Goal: Task Accomplishment & Management: Manage account settings

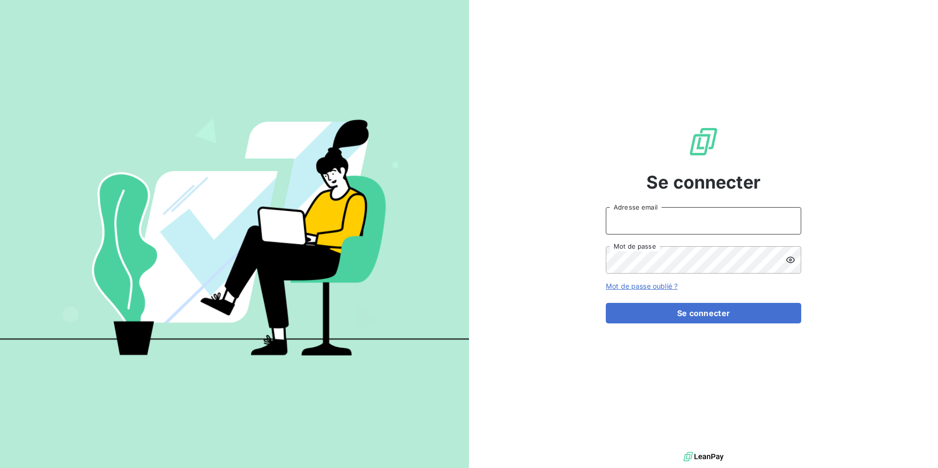
click at [640, 229] on input "Adresse email" at bounding box center [703, 220] width 195 height 27
type input "admin@demo2"
click at [606, 303] on button "Se connecter" at bounding box center [703, 313] width 195 height 21
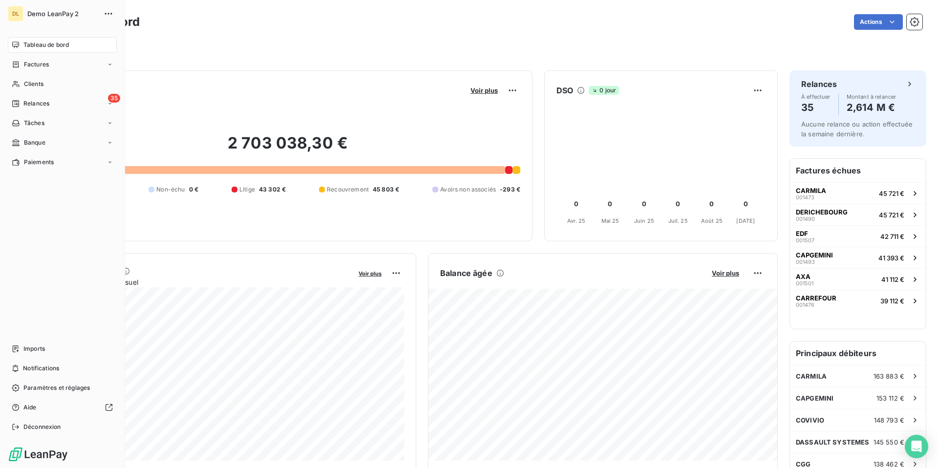
click at [63, 15] on span "Demo LeanPay 2" at bounding box center [62, 14] width 70 height 8
click at [34, 103] on span "Relances" at bounding box center [36, 103] width 26 height 9
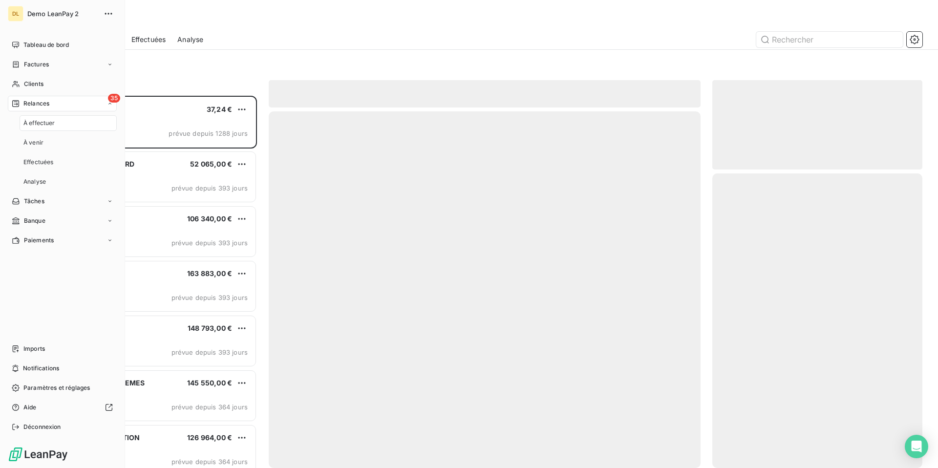
scroll to position [372, 210]
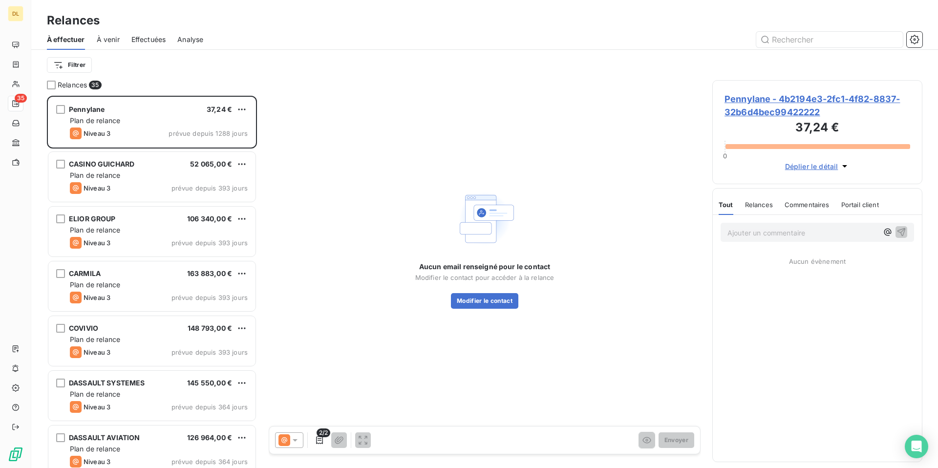
click at [149, 43] on span "Effectuées" at bounding box center [148, 40] width 35 height 10
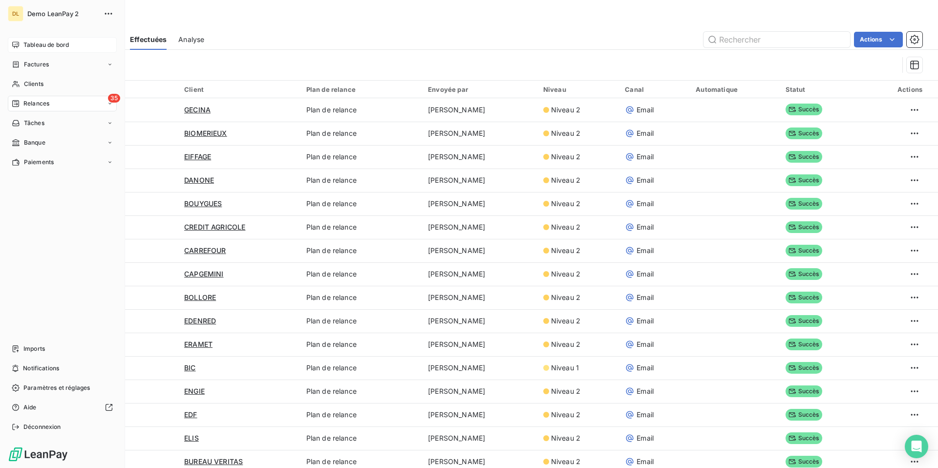
click at [33, 43] on span "Tableau de bord" at bounding box center [45, 45] width 45 height 9
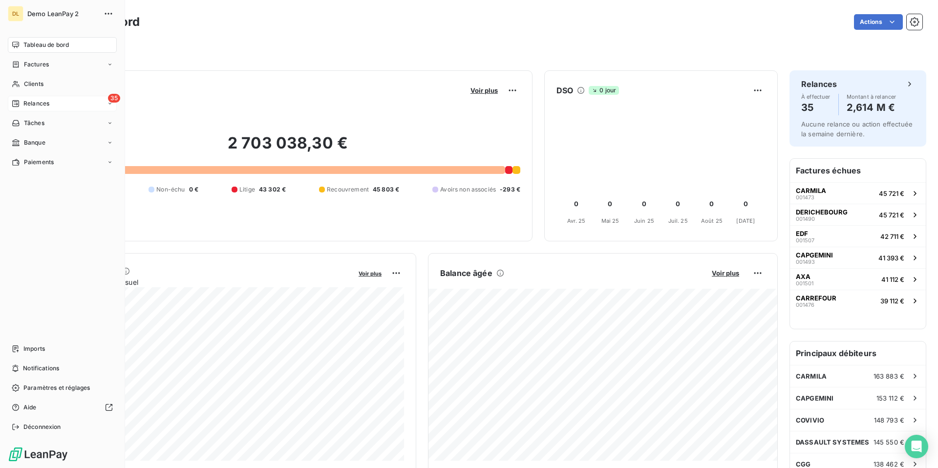
click at [41, 104] on span "Relances" at bounding box center [36, 103] width 26 height 9
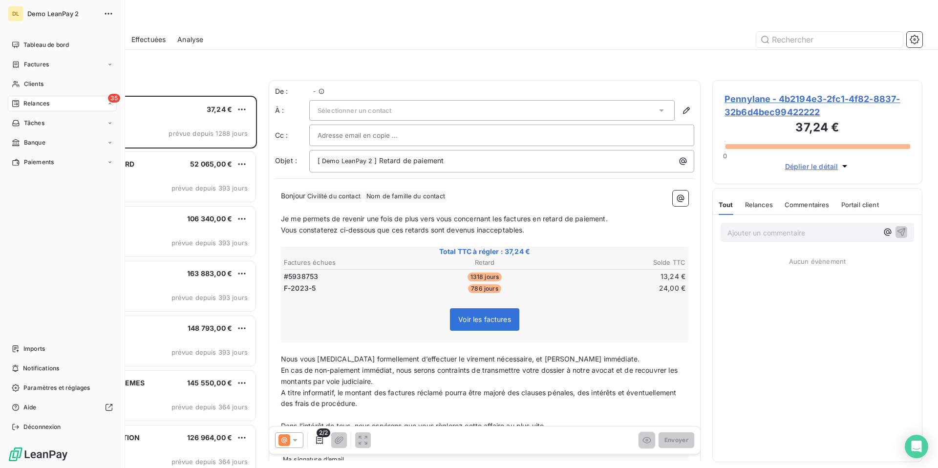
scroll to position [372, 210]
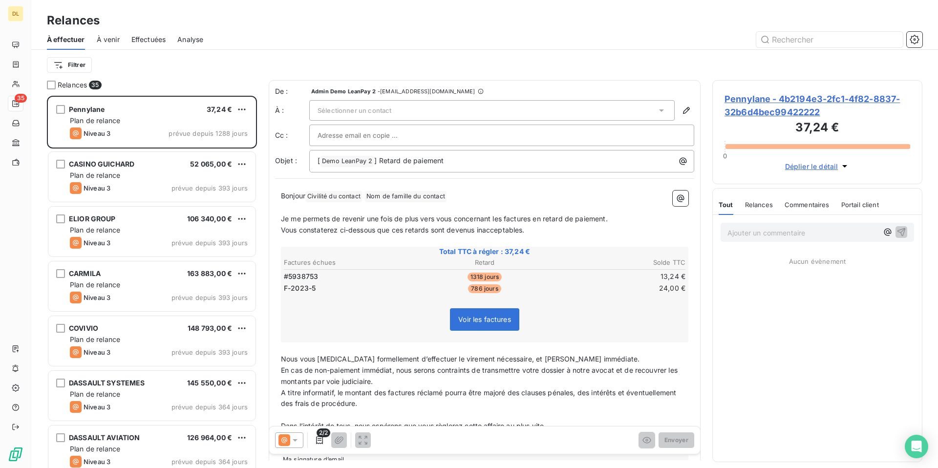
click at [653, 106] on div "Sélectionner un contact" at bounding box center [492, 110] width 366 height 21
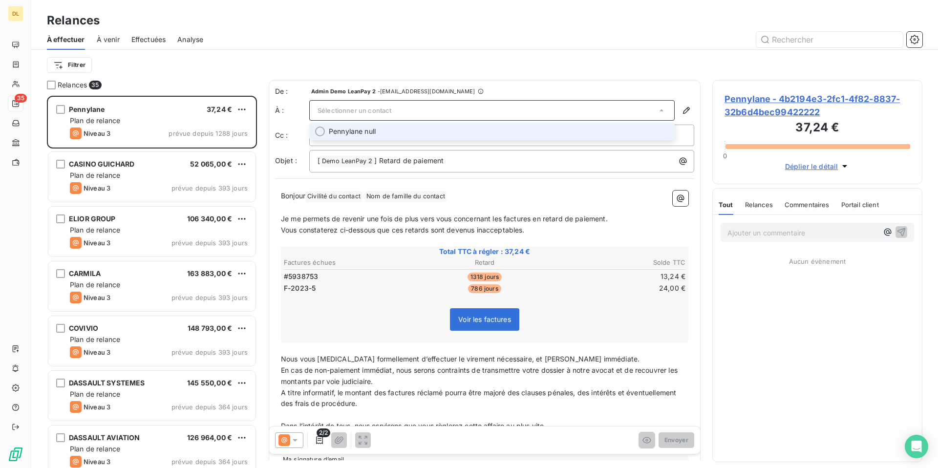
click at [523, 74] on div "Filtrer" at bounding box center [485, 65] width 876 height 30
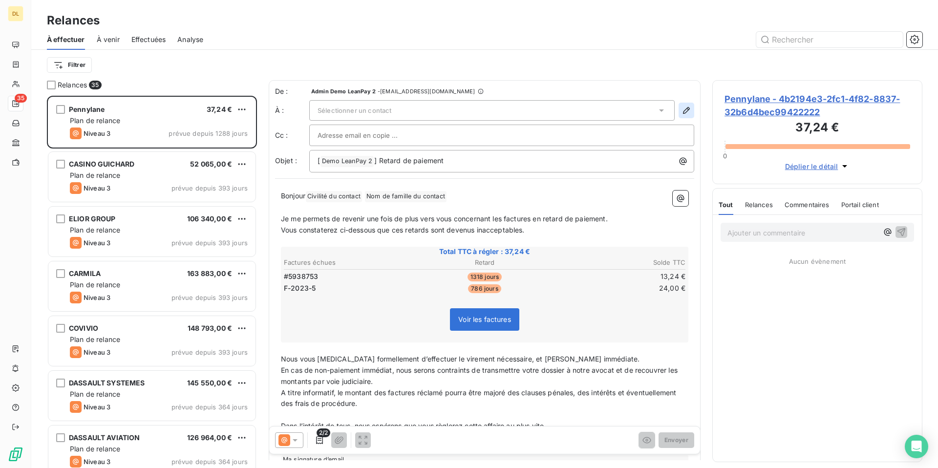
click at [688, 108] on icon "button" at bounding box center [687, 111] width 10 height 10
click at [687, 109] on icon "button" at bounding box center [686, 110] width 7 height 7
click at [479, 111] on div "Sélectionner un contact" at bounding box center [492, 110] width 366 height 21
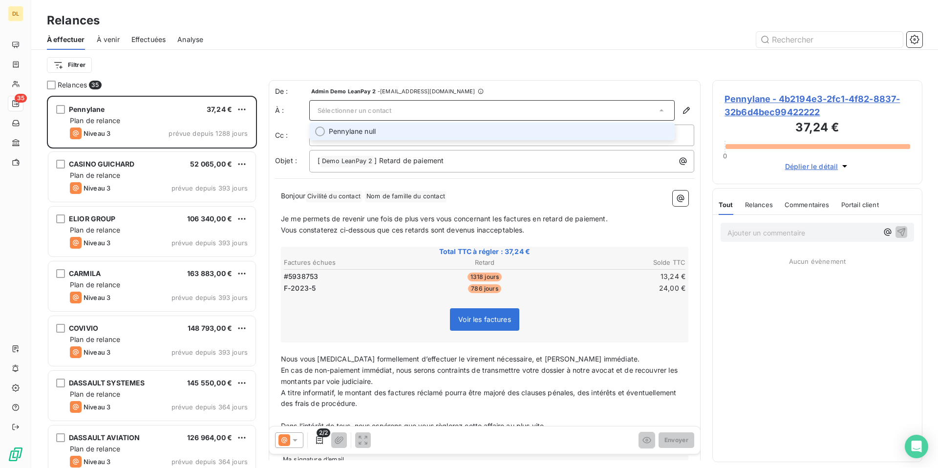
click at [346, 135] on span "Pennylane null" at bounding box center [352, 132] width 47 height 10
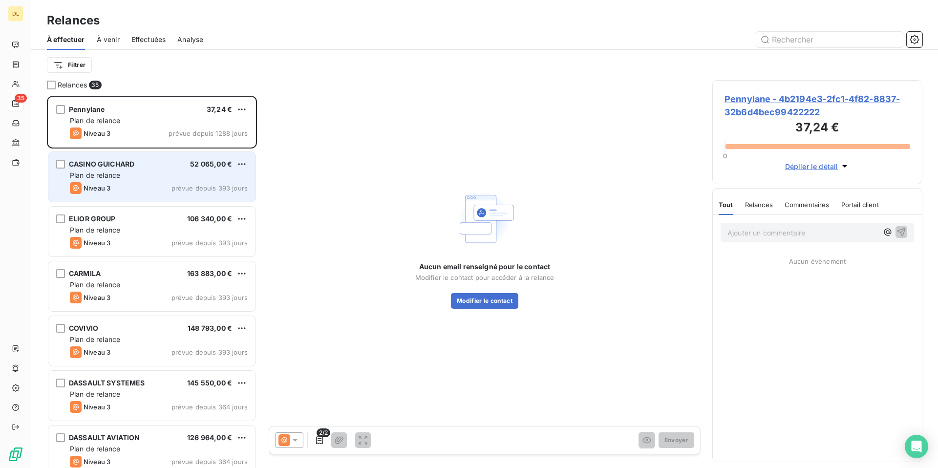
click at [110, 179] on div "Plan de relance" at bounding box center [159, 176] width 178 height 10
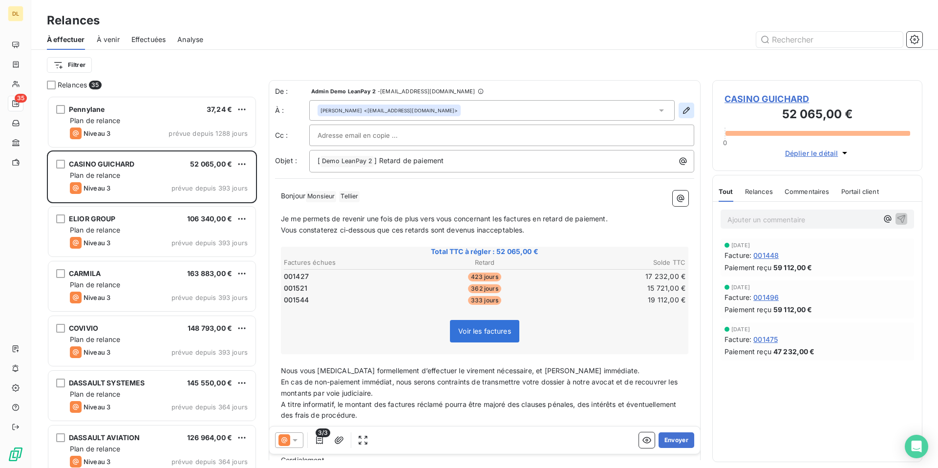
click at [689, 116] on button "button" at bounding box center [687, 111] width 16 height 16
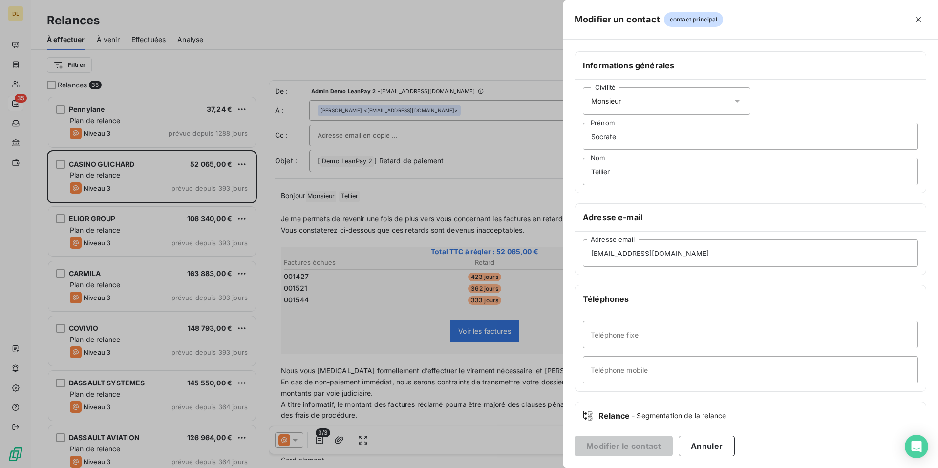
click at [560, 87] on div at bounding box center [469, 234] width 938 height 468
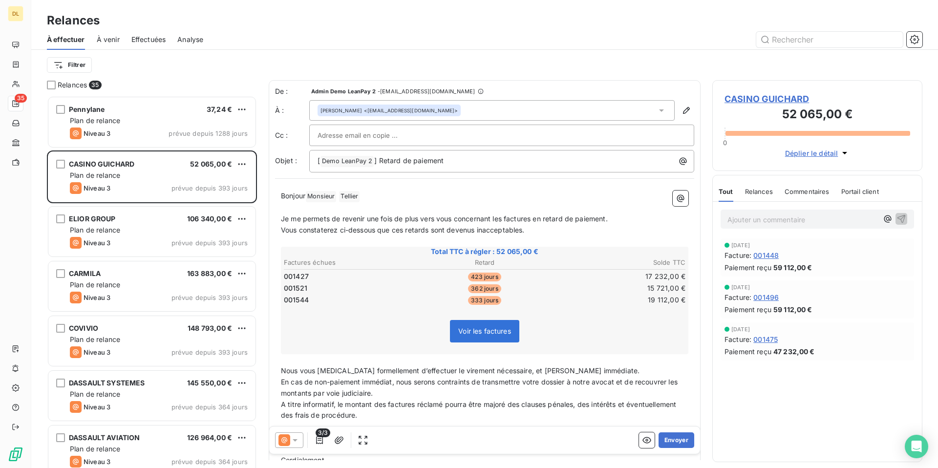
click at [340, 138] on input "text" at bounding box center [370, 135] width 105 height 15
click at [685, 113] on icon "button" at bounding box center [686, 110] width 7 height 7
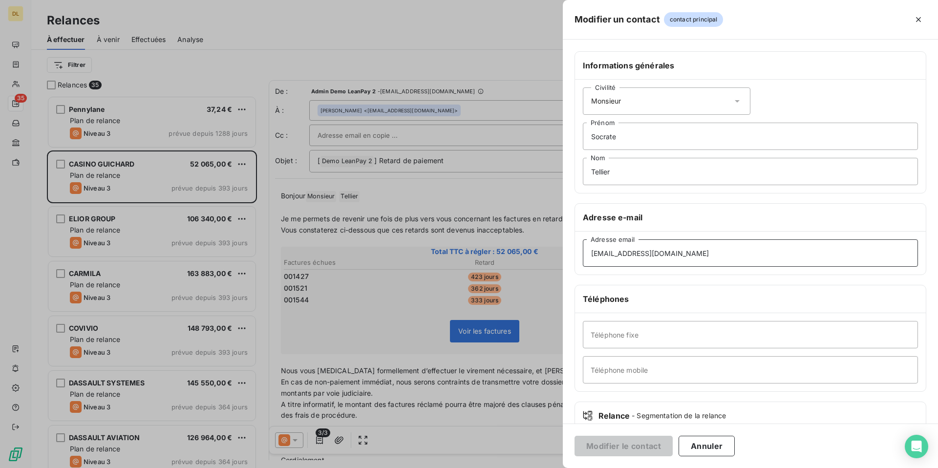
click at [626, 255] on input "[EMAIL_ADDRESS][DOMAIN_NAME]" at bounding box center [750, 252] width 335 height 27
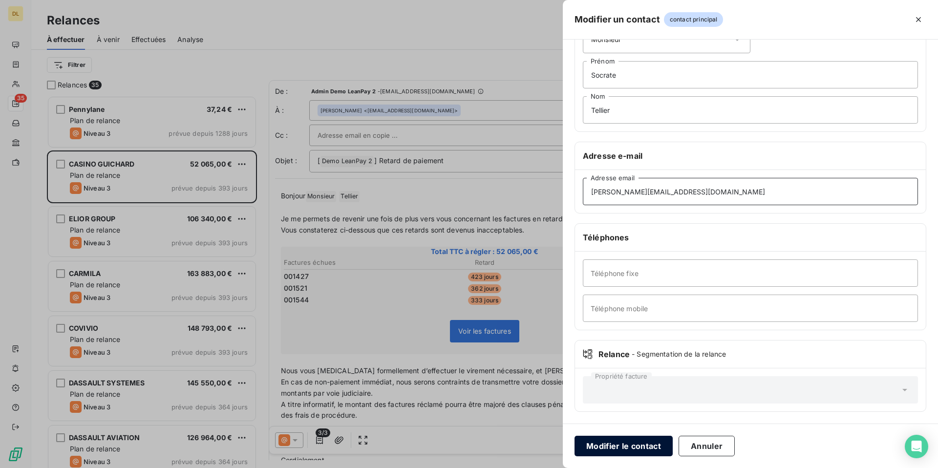
type input "[PERSON_NAME][EMAIL_ADDRESS][DOMAIN_NAME]"
click at [644, 448] on button "Modifier le contact" at bounding box center [624, 446] width 98 height 21
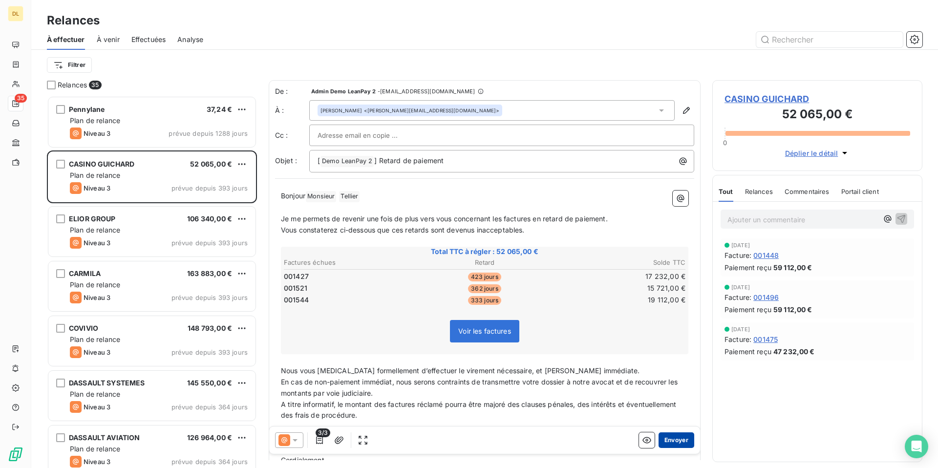
click at [672, 439] on button "Envoyer" at bounding box center [677, 441] width 36 height 16
click at [290, 440] on icon at bounding box center [295, 440] width 10 height 10
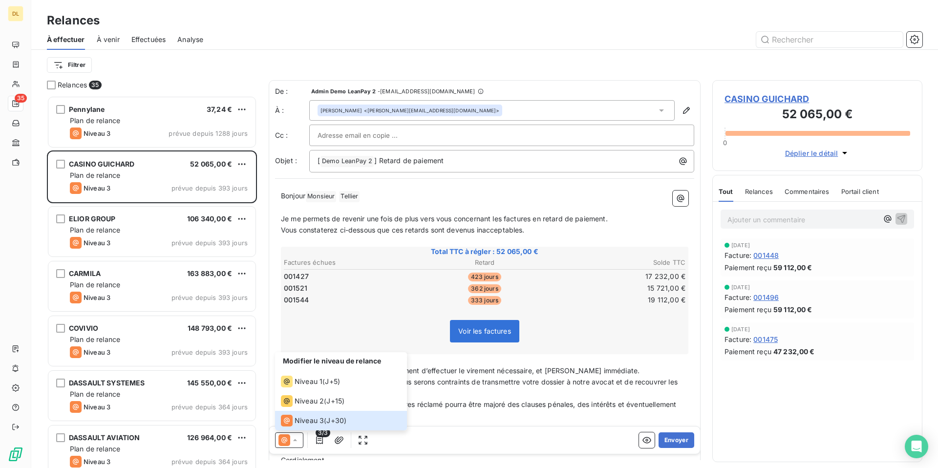
click at [566, 57] on div "Filtrer" at bounding box center [485, 65] width 876 height 19
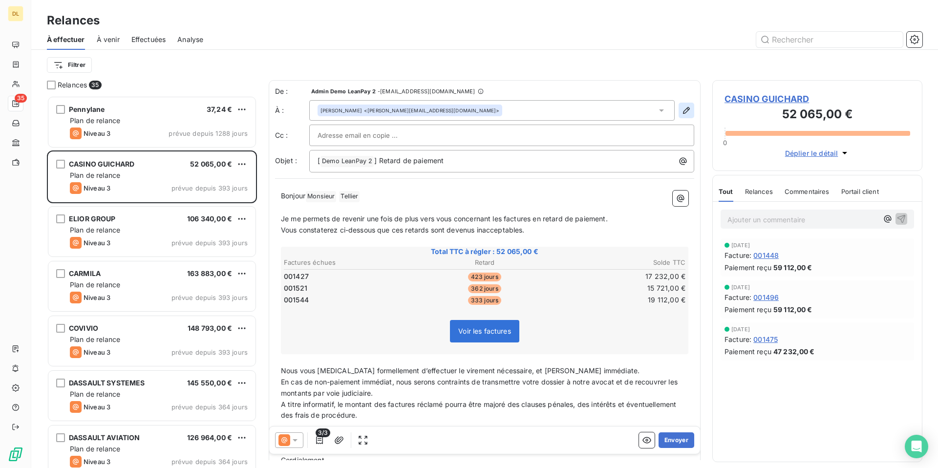
click at [687, 108] on icon "button" at bounding box center [686, 110] width 7 height 7
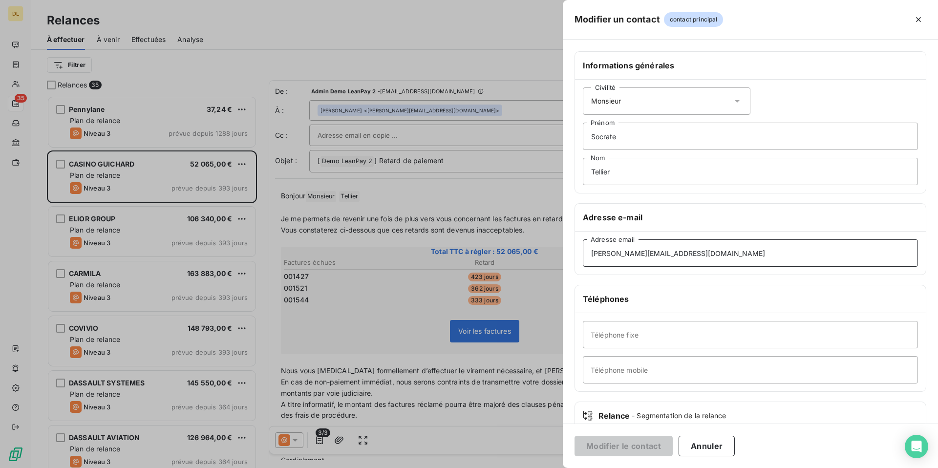
click at [624, 254] on input "[PERSON_NAME][EMAIL_ADDRESS][DOMAIN_NAME]" at bounding box center [750, 252] width 335 height 27
type input "[EMAIL_ADDRESS][PERSON_NAME][DOMAIN_NAME]"
click at [628, 446] on button "Modifier le contact" at bounding box center [624, 446] width 98 height 21
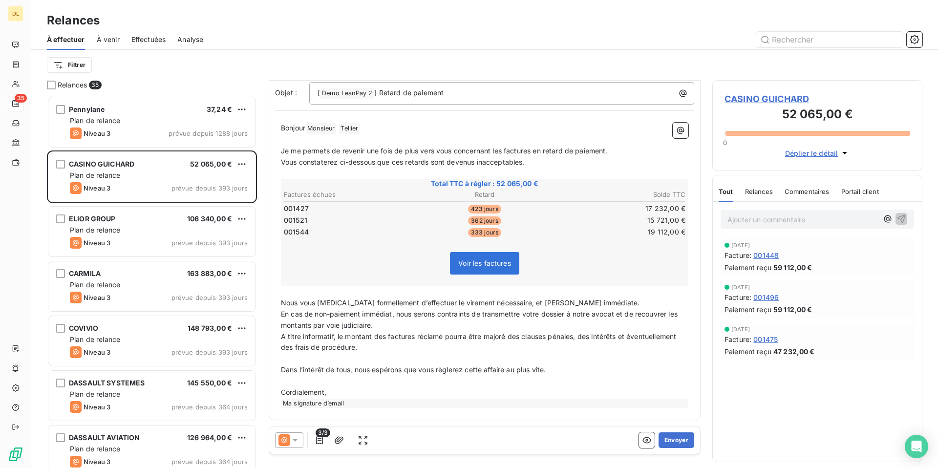
scroll to position [0, 0]
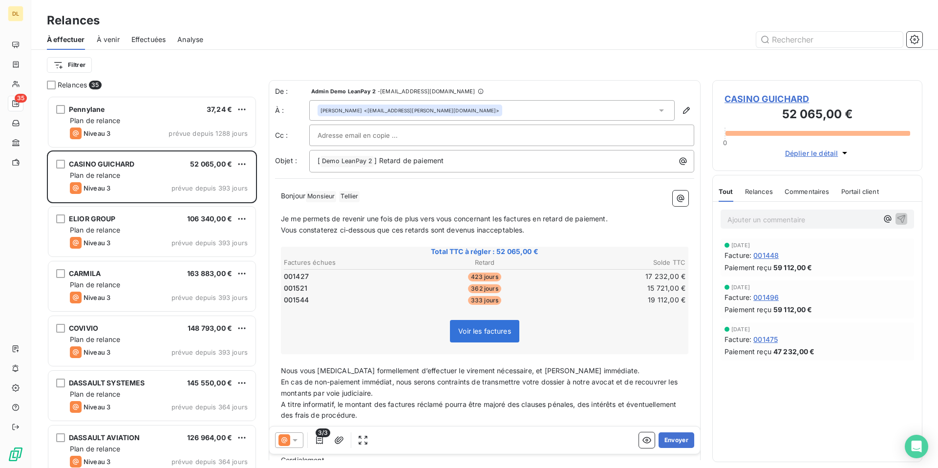
click at [795, 265] on span "59 112,00 €" at bounding box center [793, 267] width 39 height 10
click at [850, 265] on div "Paiement reçu 59 112,00 €" at bounding box center [818, 267] width 186 height 10
click at [144, 80] on div "Relances 35" at bounding box center [152, 85] width 210 height 10
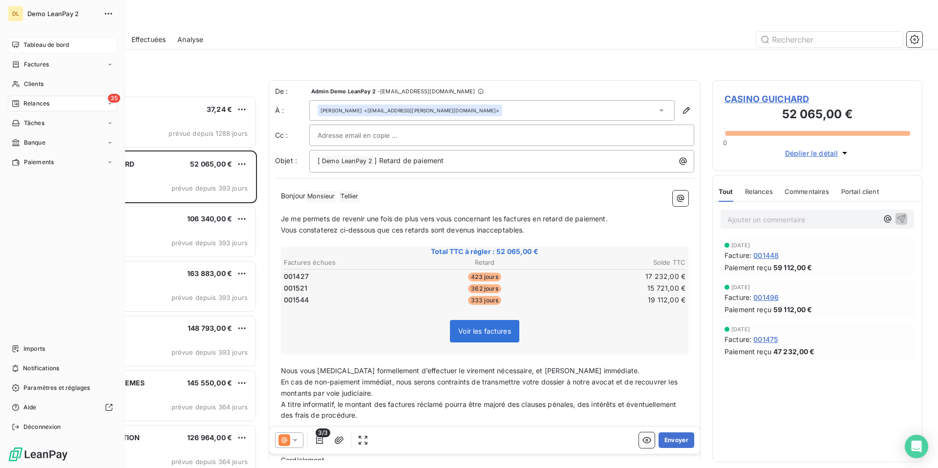
click at [21, 42] on div "Tableau de bord" at bounding box center [62, 45] width 109 height 16
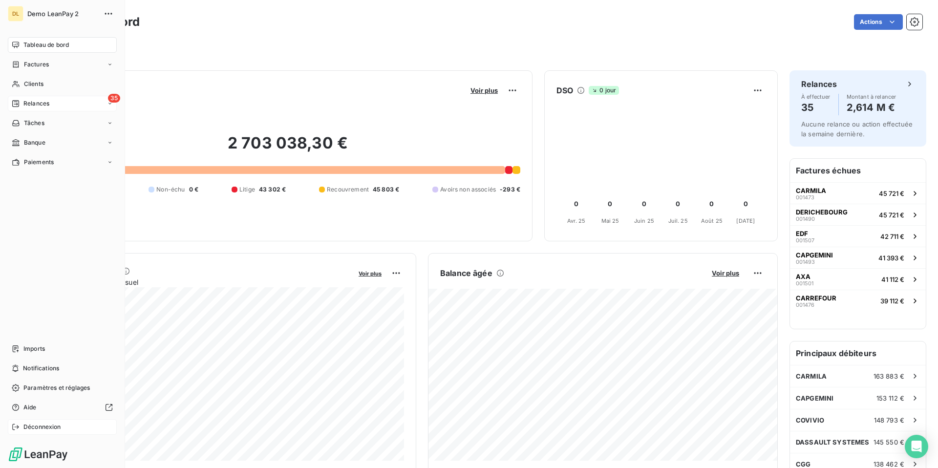
click at [15, 422] on div "Déconnexion" at bounding box center [62, 427] width 109 height 16
